Goal: Check status: Check status

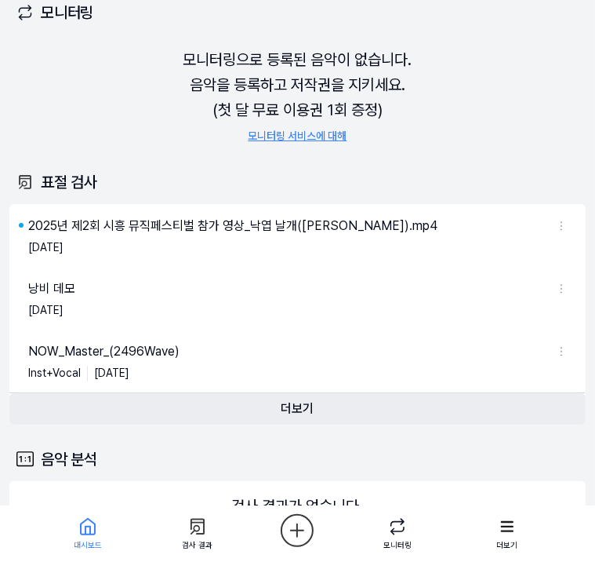
scroll to position [78, 0]
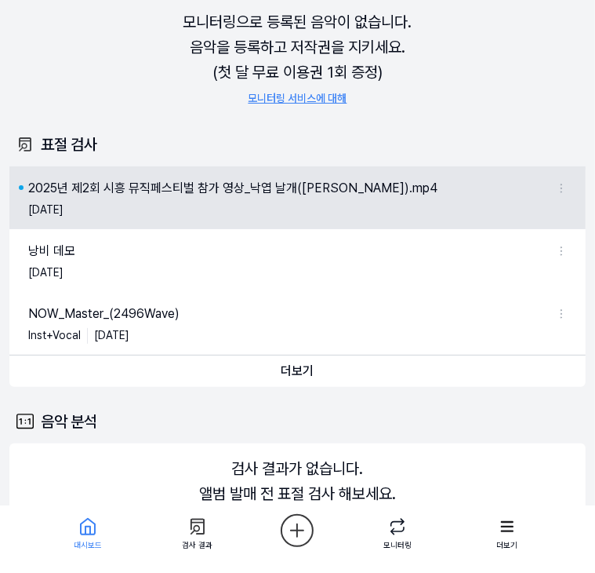
click at [144, 187] on div "2025년 제2회 시흥 뮤직페스티벌 참가 영상_낙엽 날개([PERSON_NAME]).mp4" at bounding box center [232, 188] width 409 height 19
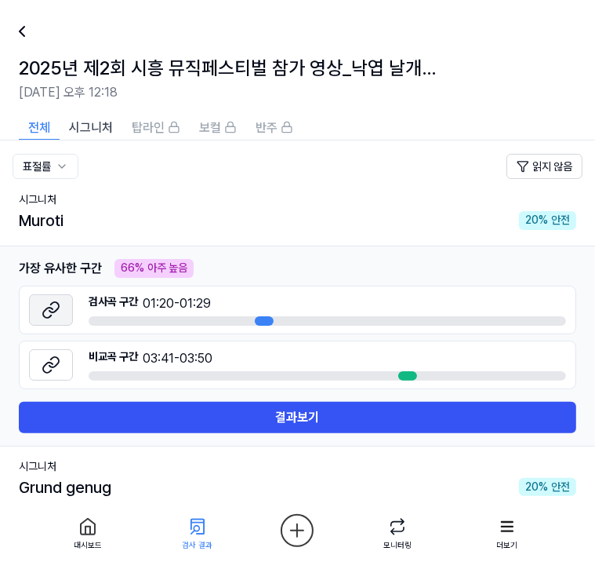
click at [51, 310] on icon at bounding box center [51, 309] width 19 height 19
click at [61, 362] on button at bounding box center [51, 364] width 44 height 31
click at [408, 373] on div at bounding box center [407, 375] width 19 height 9
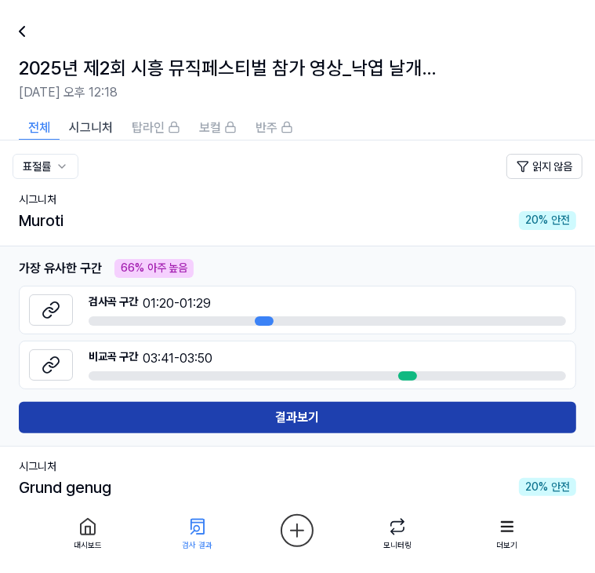
drag, startPoint x: 339, startPoint y: 434, endPoint x: 336, endPoint y: 421, distance: 12.9
click at [336, 428] on td "가장 유사한 구간 가장 유사한 구간 구간 유사도 66 % 66 % 아주 높음 검사곡 구간 01:20 - 01:29 [GEOGRAPHIC_DAT…" at bounding box center [297, 345] width 595 height 200
click at [336, 421] on button "결과보기" at bounding box center [298, 417] width 558 height 31
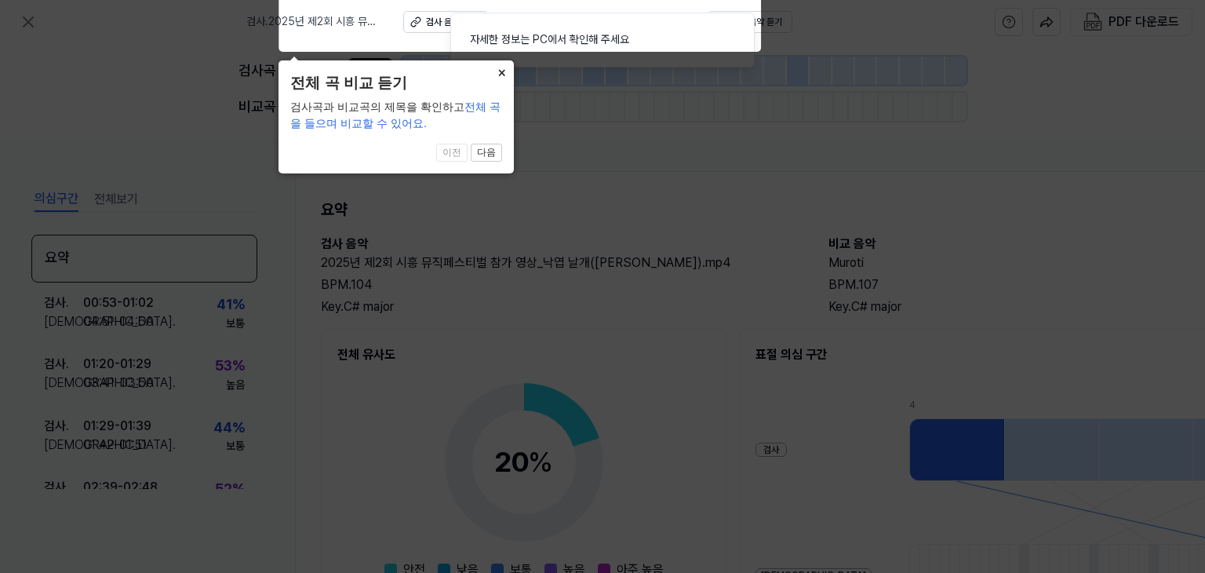
click at [496, 67] on button "×" at bounding box center [501, 71] width 25 height 22
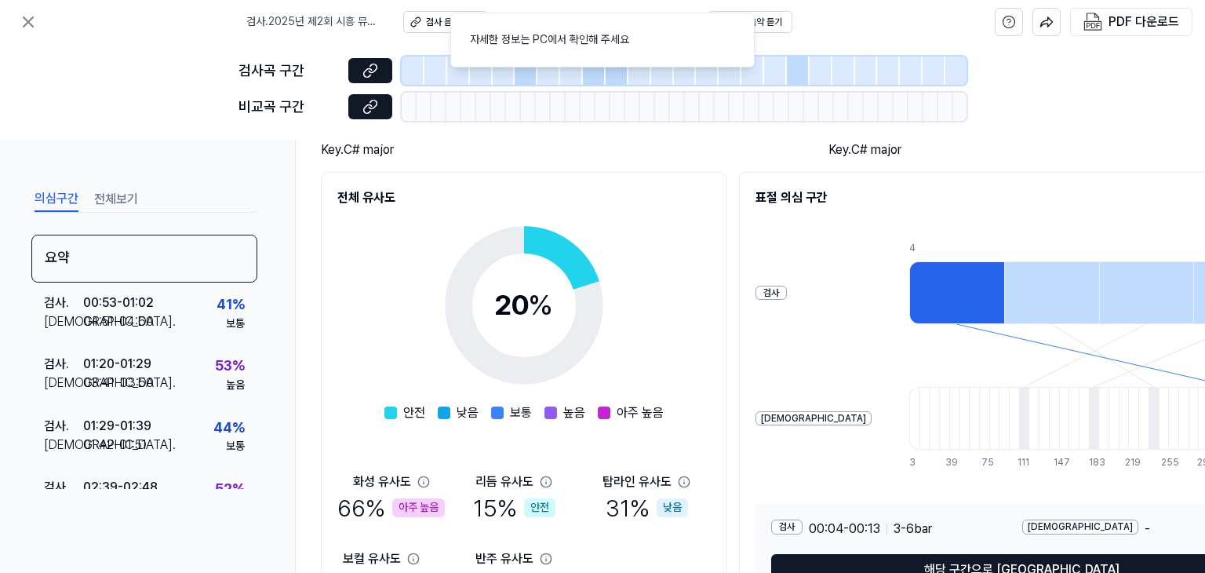
scroll to position [264, 0]
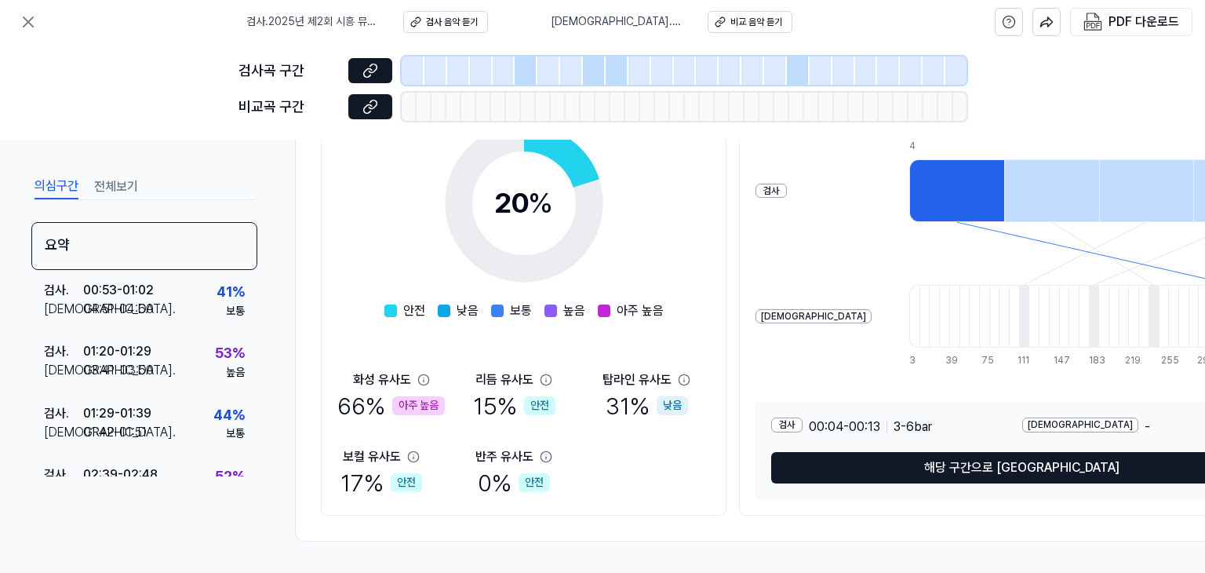
click at [395, 396] on div "아주 높음" at bounding box center [418, 405] width 53 height 19
click at [353, 398] on div "66 % 아주 높음" at bounding box center [390, 405] width 107 height 33
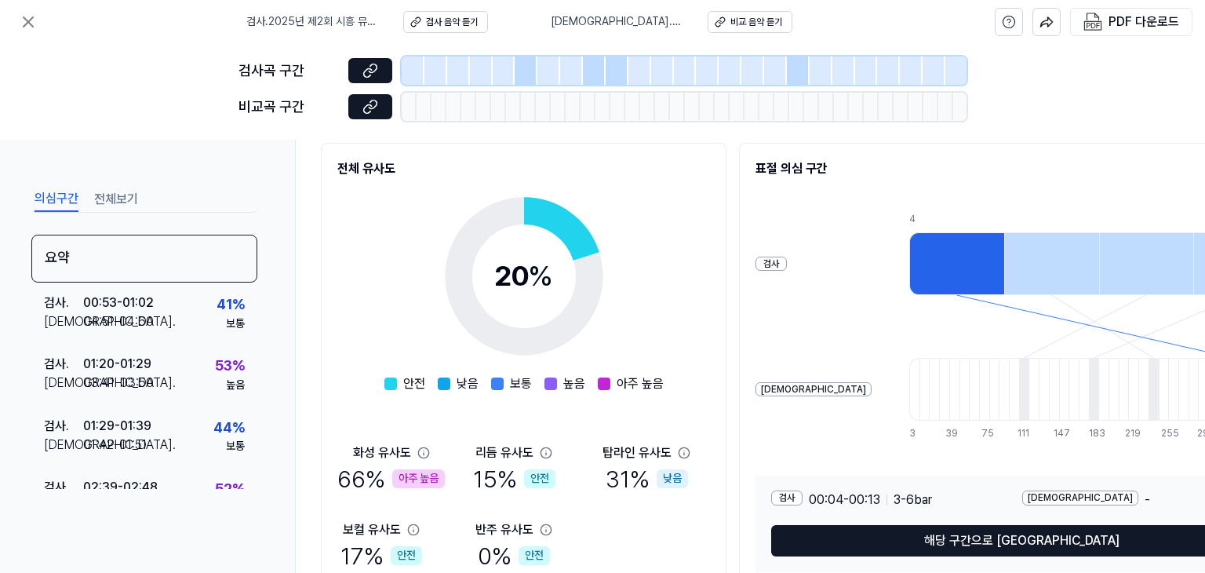
click at [361, 459] on div "화성 유사도" at bounding box center [382, 452] width 58 height 19
click at [369, 479] on div "66 % 아주 높음" at bounding box center [390, 478] width 107 height 33
click at [411, 479] on div "아주 높음" at bounding box center [418, 478] width 53 height 19
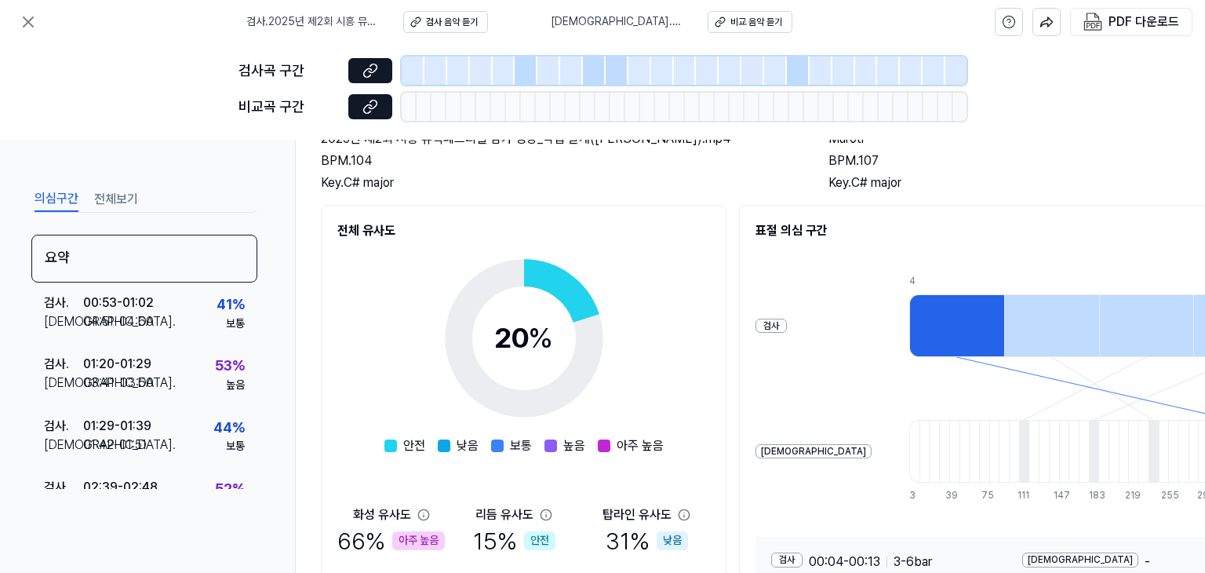
scroll to position [264, 0]
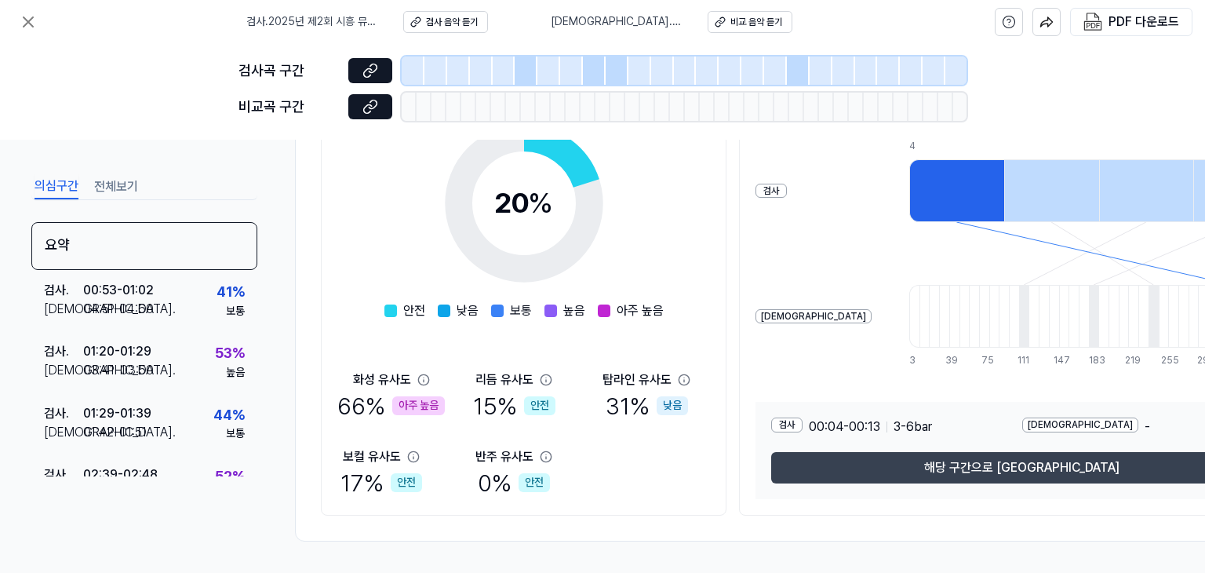
click at [594, 460] on button "해당 구간으로 [GEOGRAPHIC_DATA]" at bounding box center [1021, 467] width 501 height 31
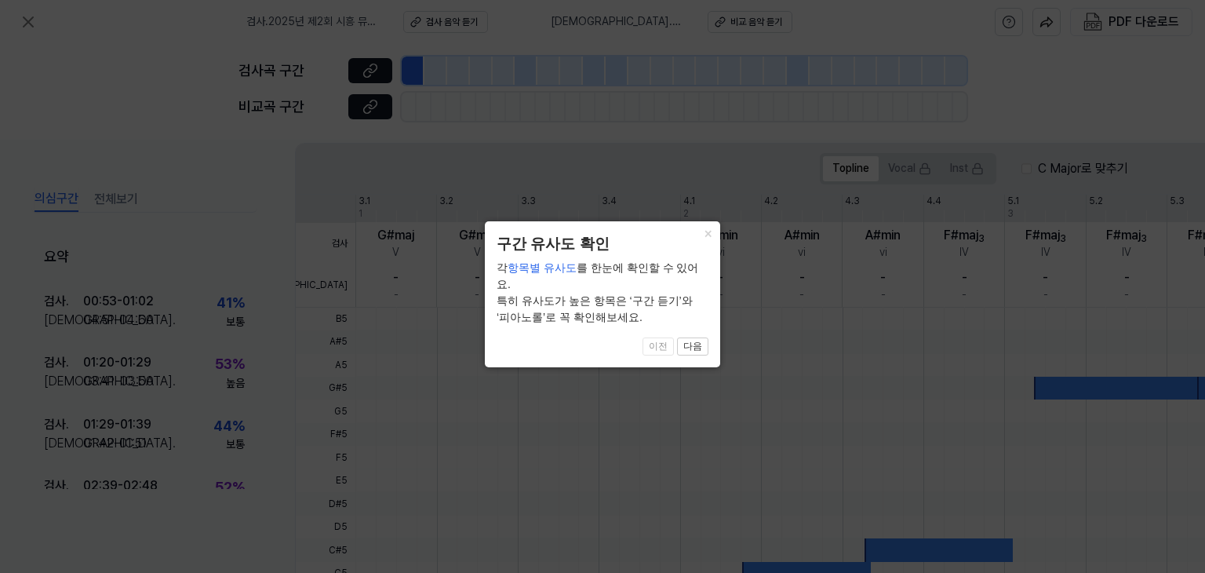
scroll to position [475, 0]
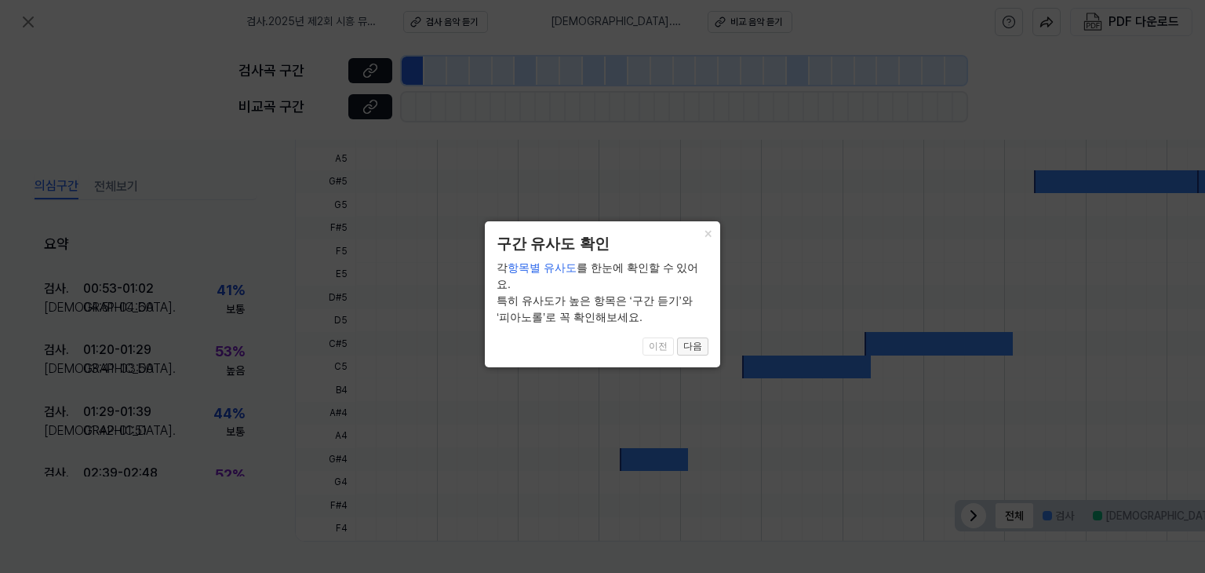
click at [594, 339] on button "다음" at bounding box center [692, 346] width 31 height 19
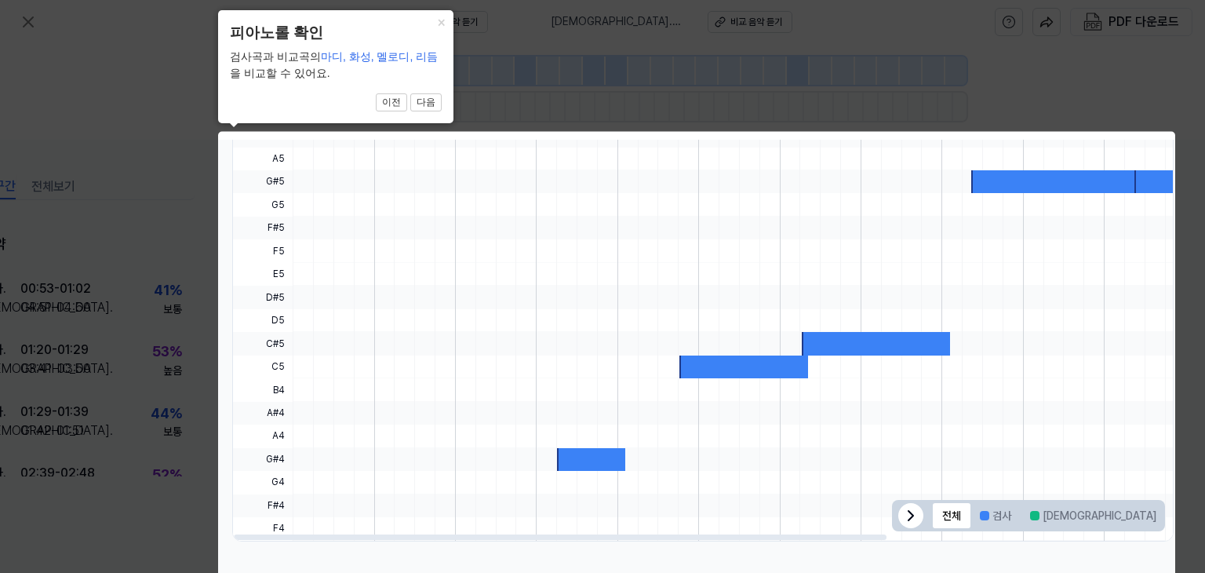
drag, startPoint x: 819, startPoint y: 318, endPoint x: 828, endPoint y: 324, distance: 11.3
click at [594, 319] on div at bounding box center [941, 320] width 1296 height 23
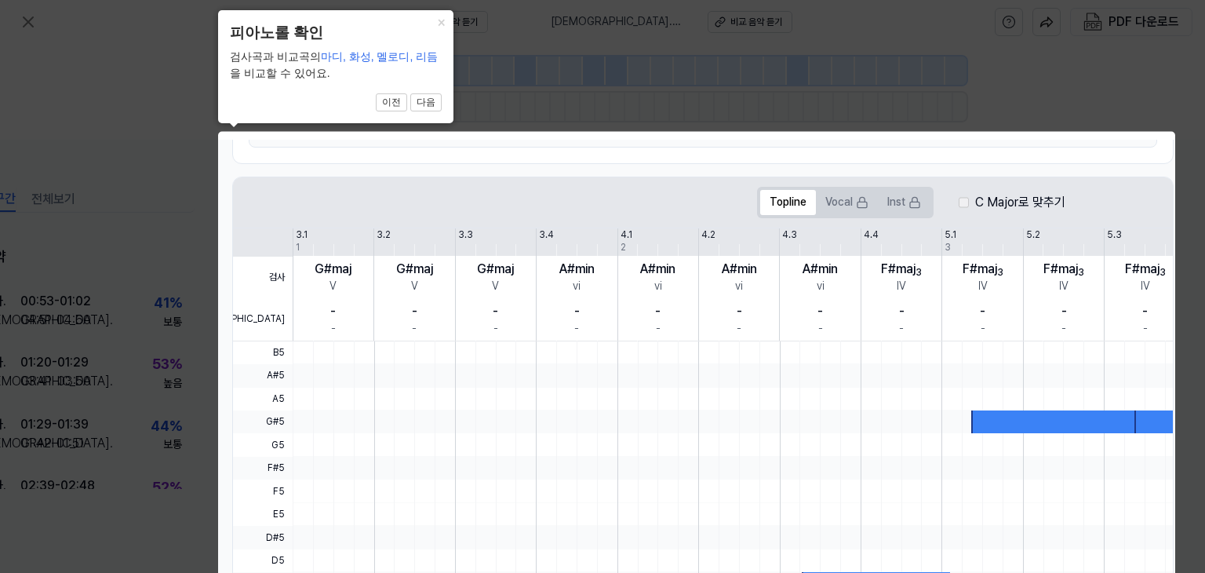
scroll to position [5, 69]
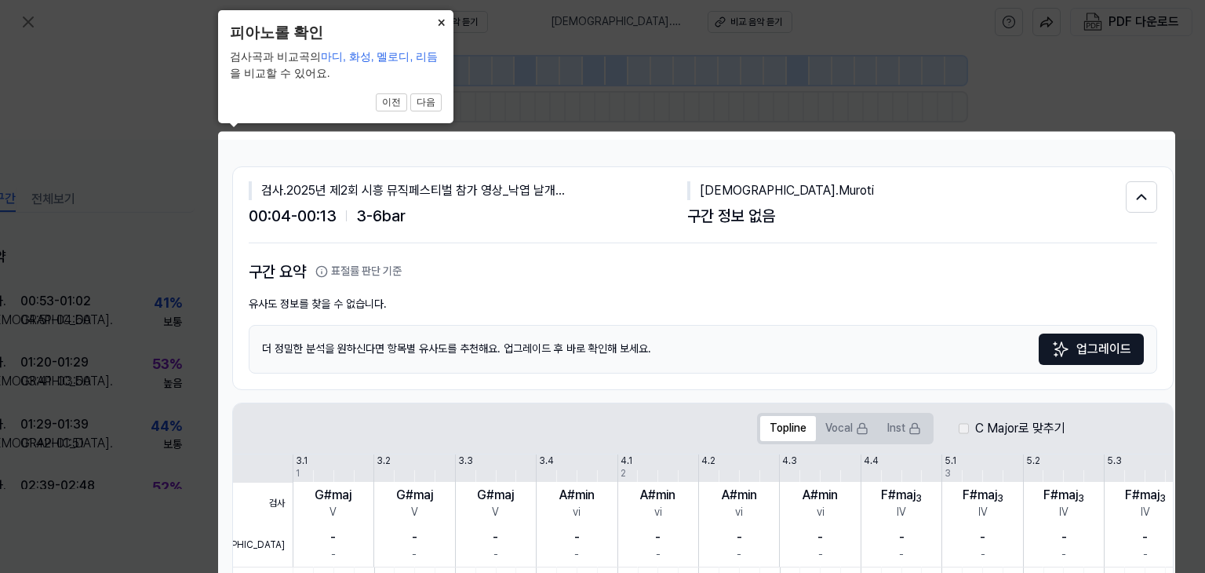
click at [441, 22] on button "×" at bounding box center [440, 21] width 25 height 22
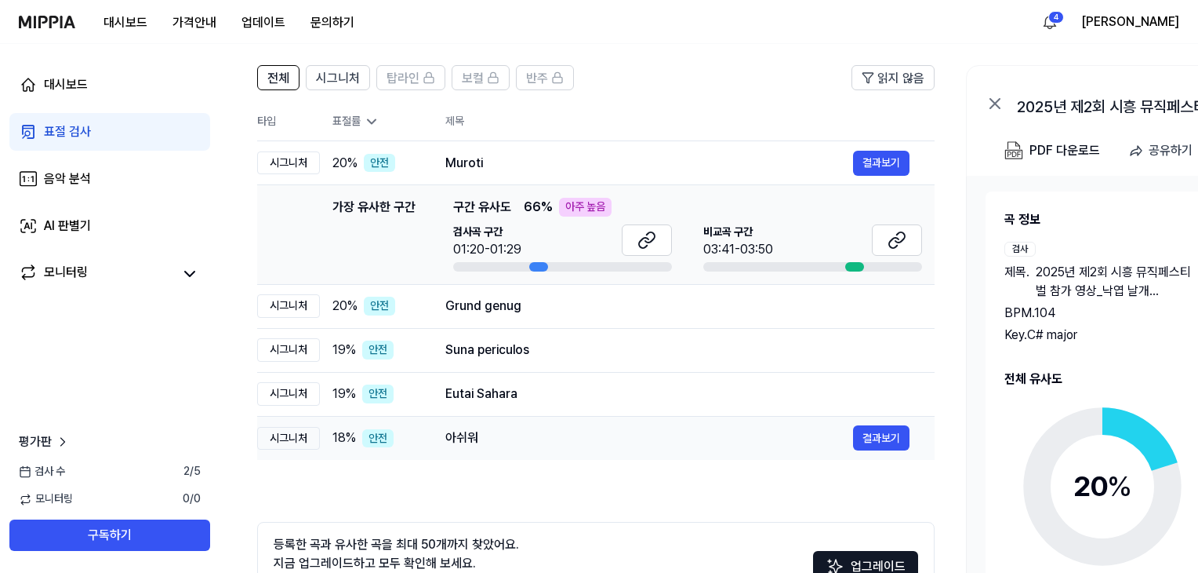
scroll to position [218, 0]
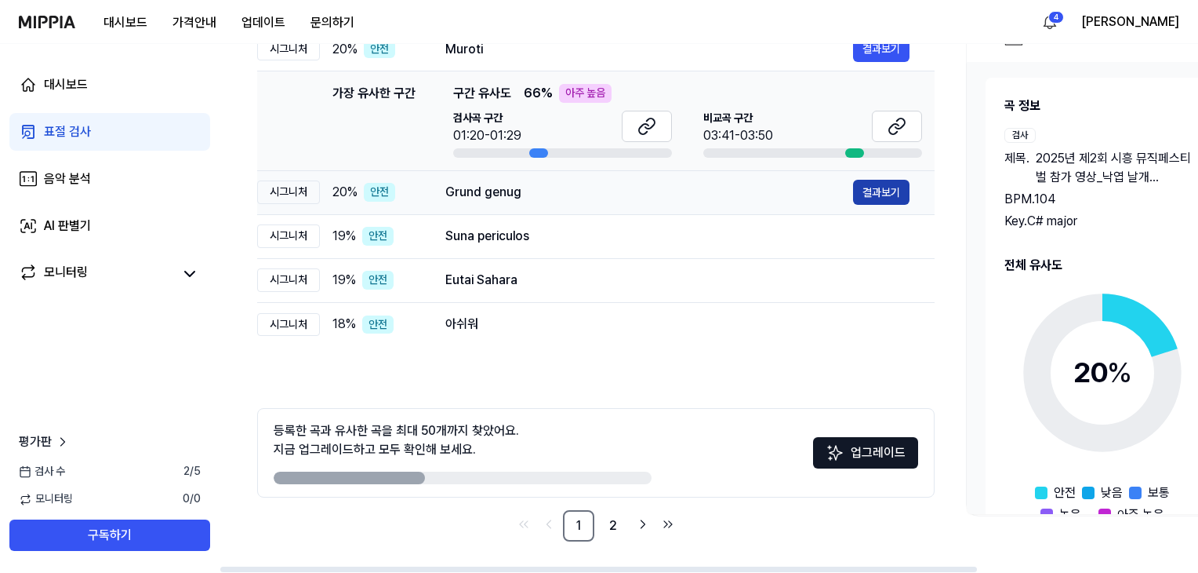
click at [594, 187] on button "결과보기" at bounding box center [881, 192] width 56 height 25
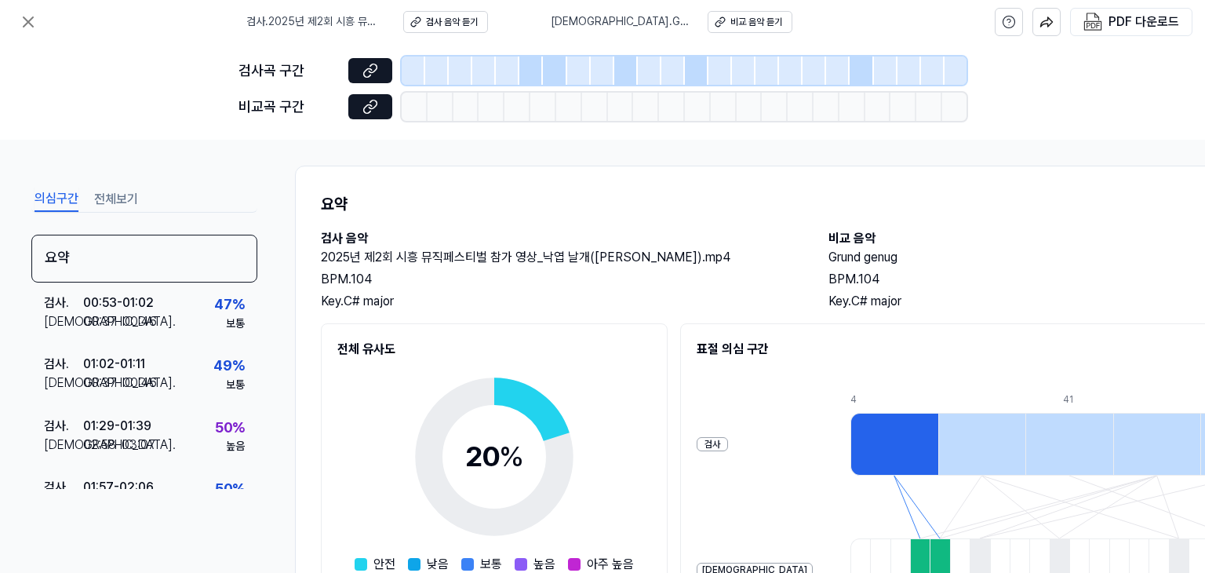
scroll to position [0, 0]
